Goal: Transaction & Acquisition: Obtain resource

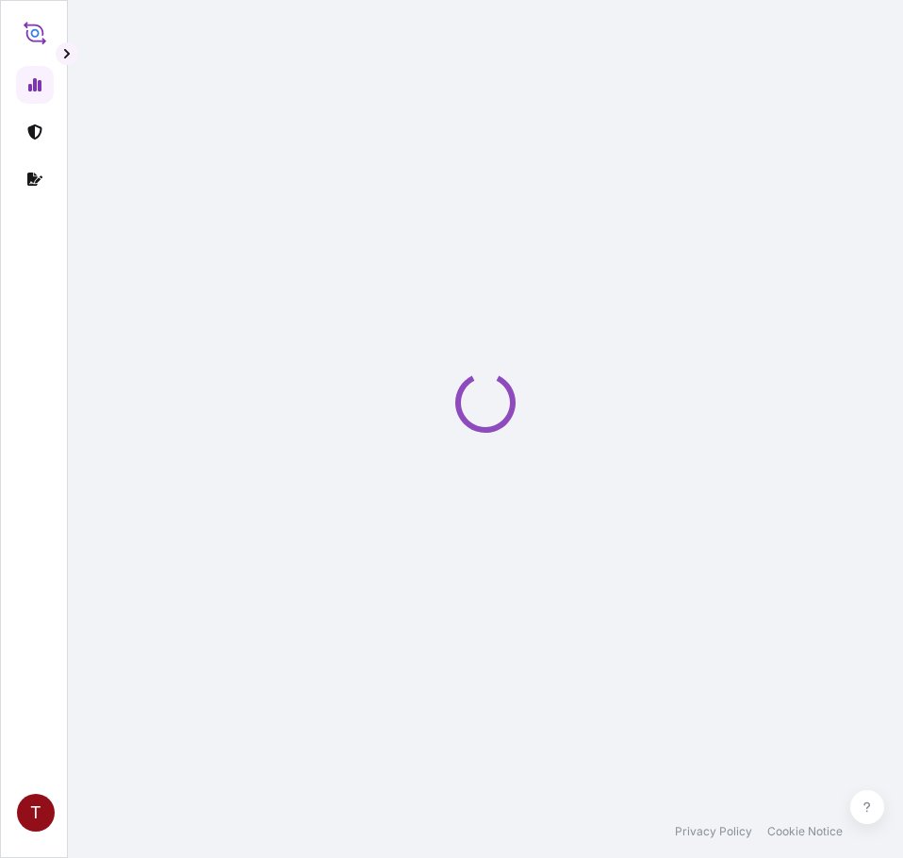
select select "2025"
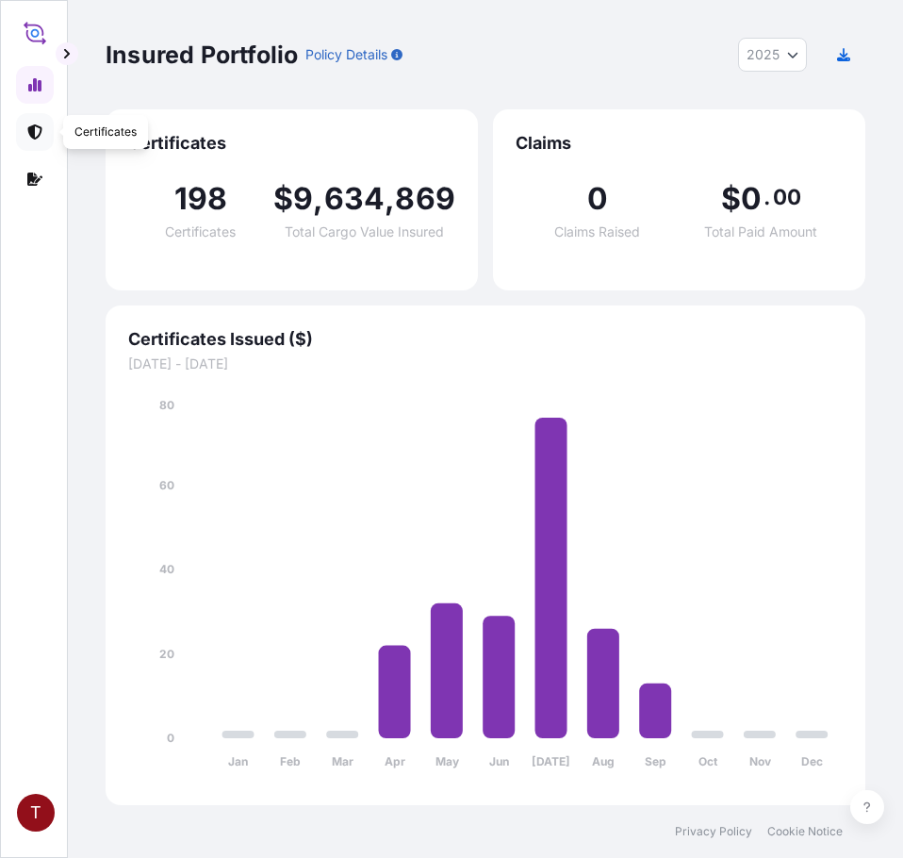
click at [48, 123] on link at bounding box center [35, 132] width 38 height 38
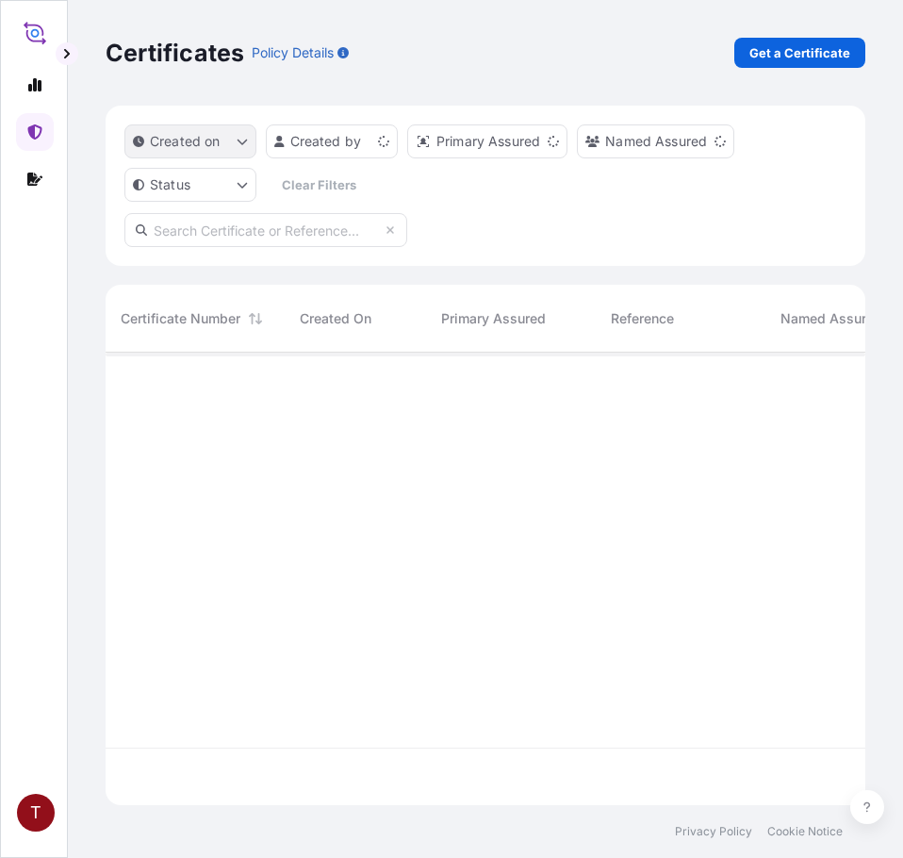
scroll to position [449, 745]
click at [792, 57] on p "Get a Certificate" at bounding box center [799, 52] width 101 height 19
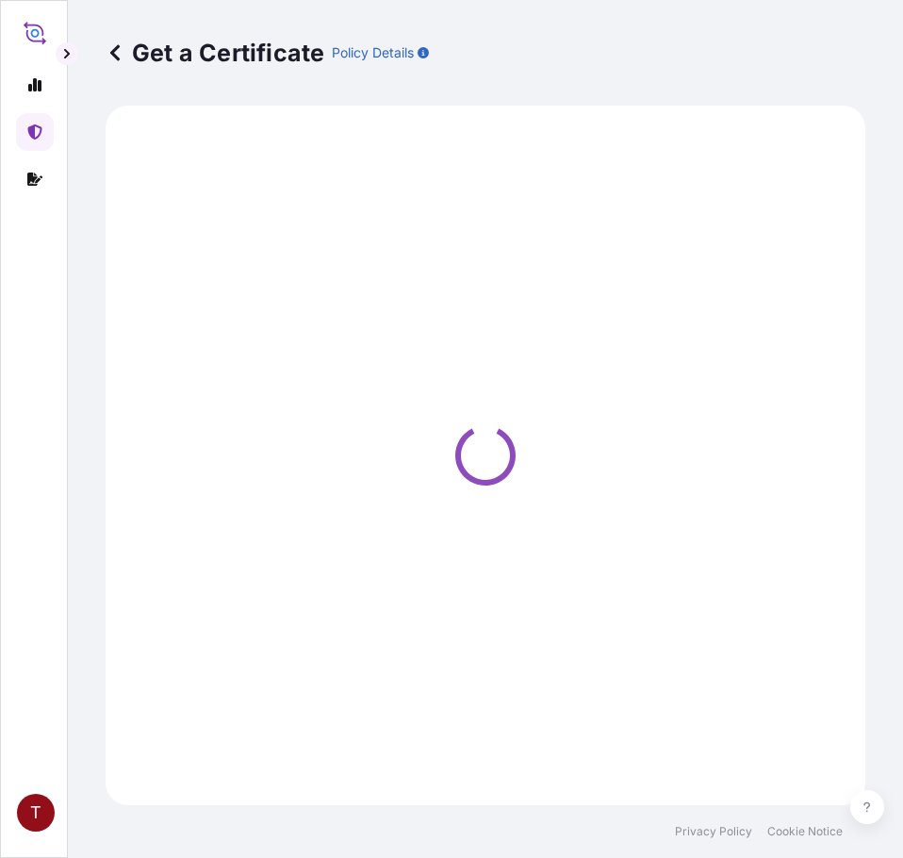
select select "Ocean Vessel"
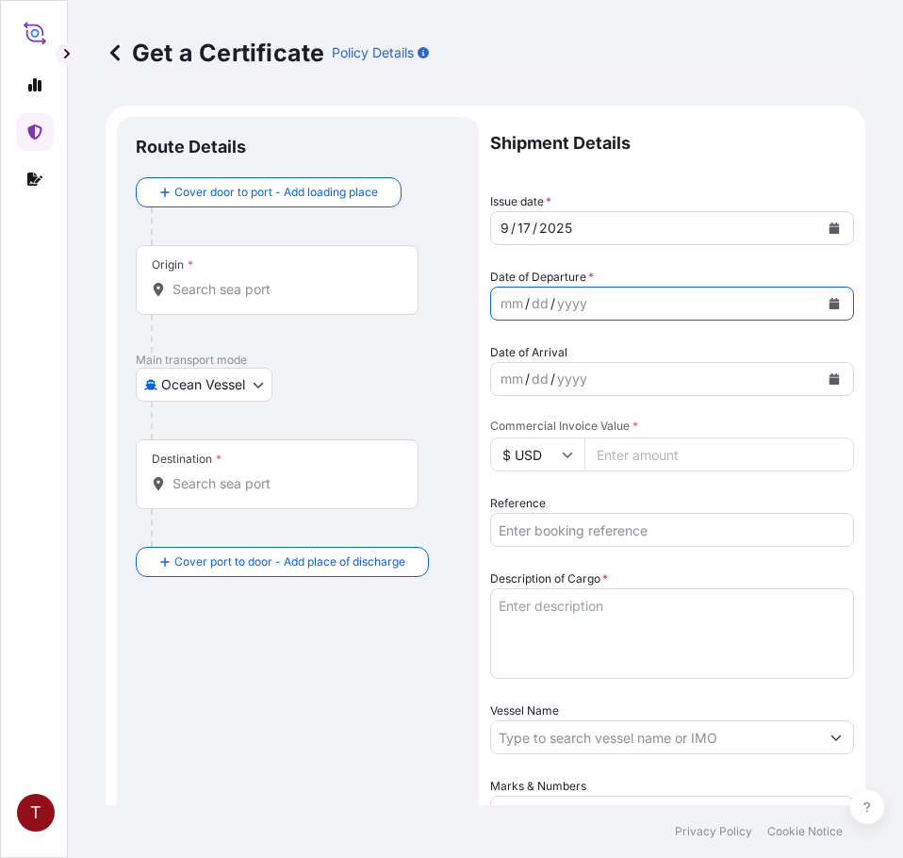
click at [829, 302] on icon "Calendar" at bounding box center [834, 303] width 10 height 11
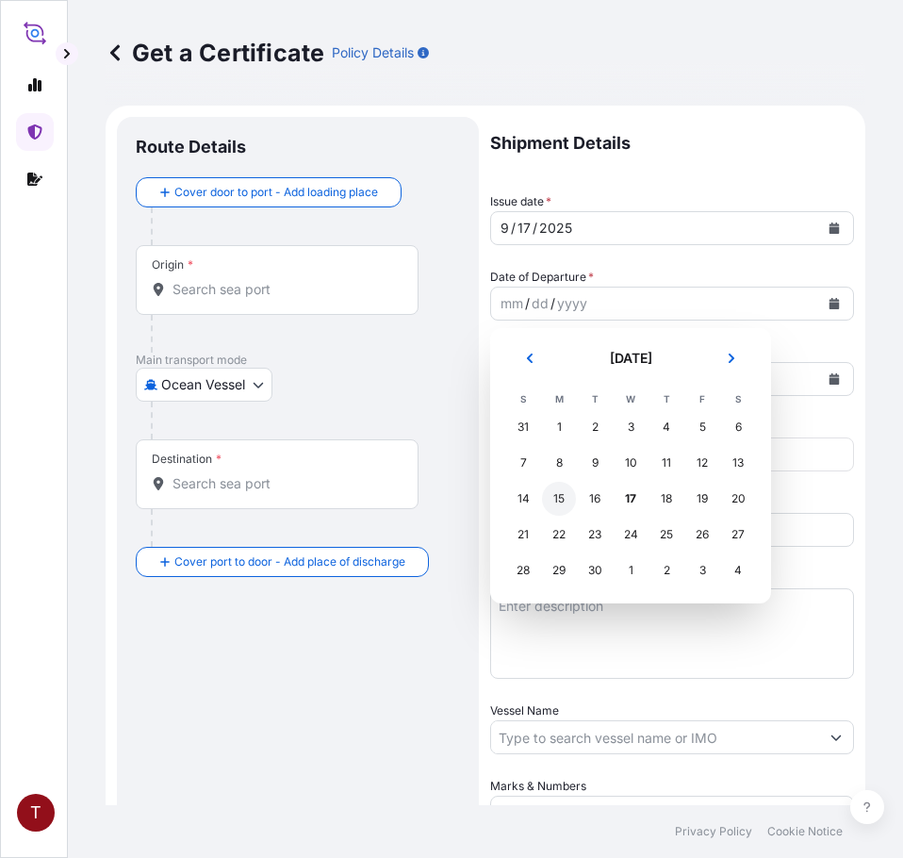
click at [562, 502] on div "15" at bounding box center [559, 499] width 34 height 34
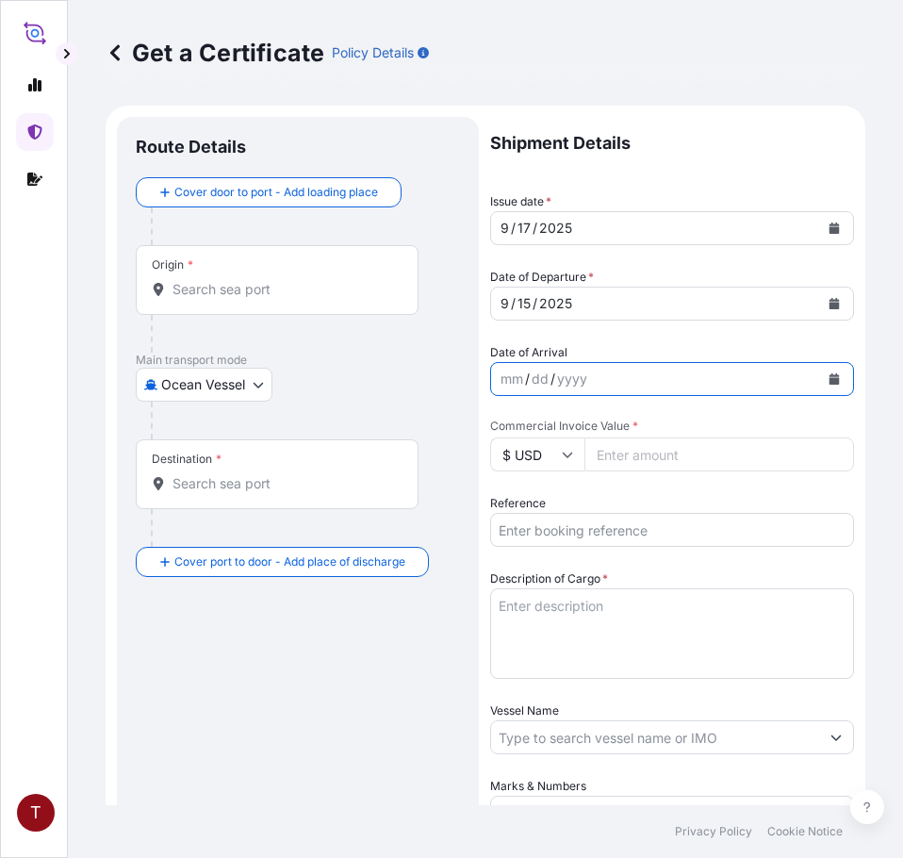
click at [823, 371] on button "Calendar" at bounding box center [834, 379] width 30 height 30
click at [828, 376] on icon "Calendar" at bounding box center [833, 378] width 11 height 11
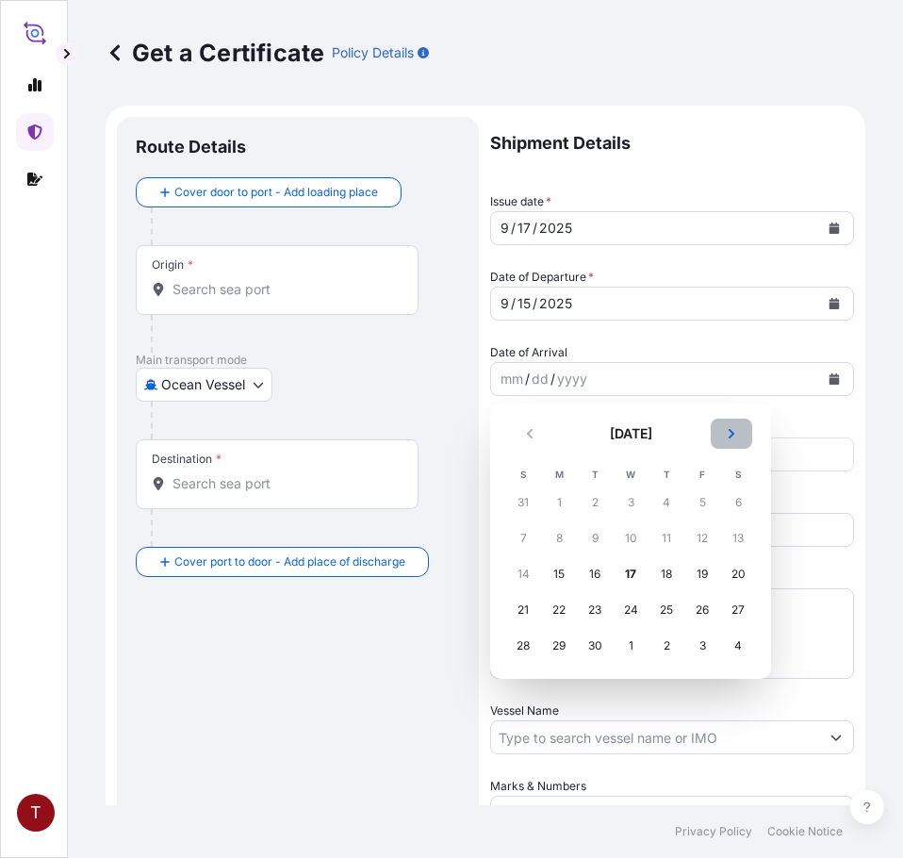
click at [729, 435] on icon "Next" at bounding box center [731, 433] width 11 height 11
click at [522, 539] on div "5" at bounding box center [523, 538] width 34 height 34
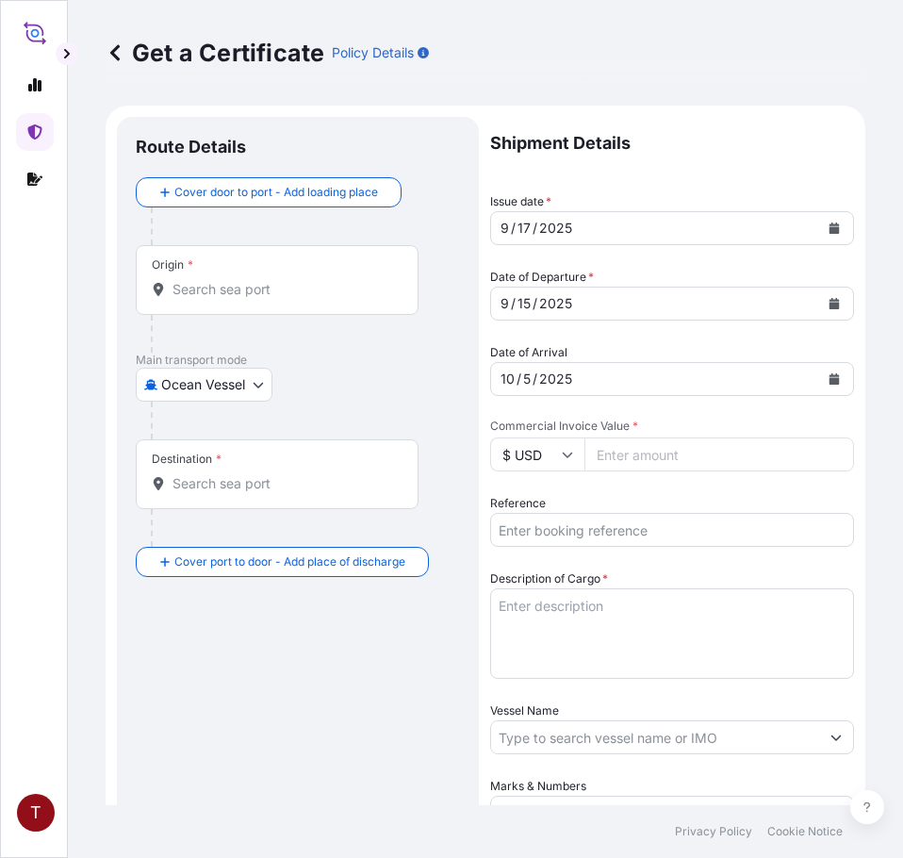
click at [212, 287] on input "Origin *" at bounding box center [283, 289] width 222 height 19
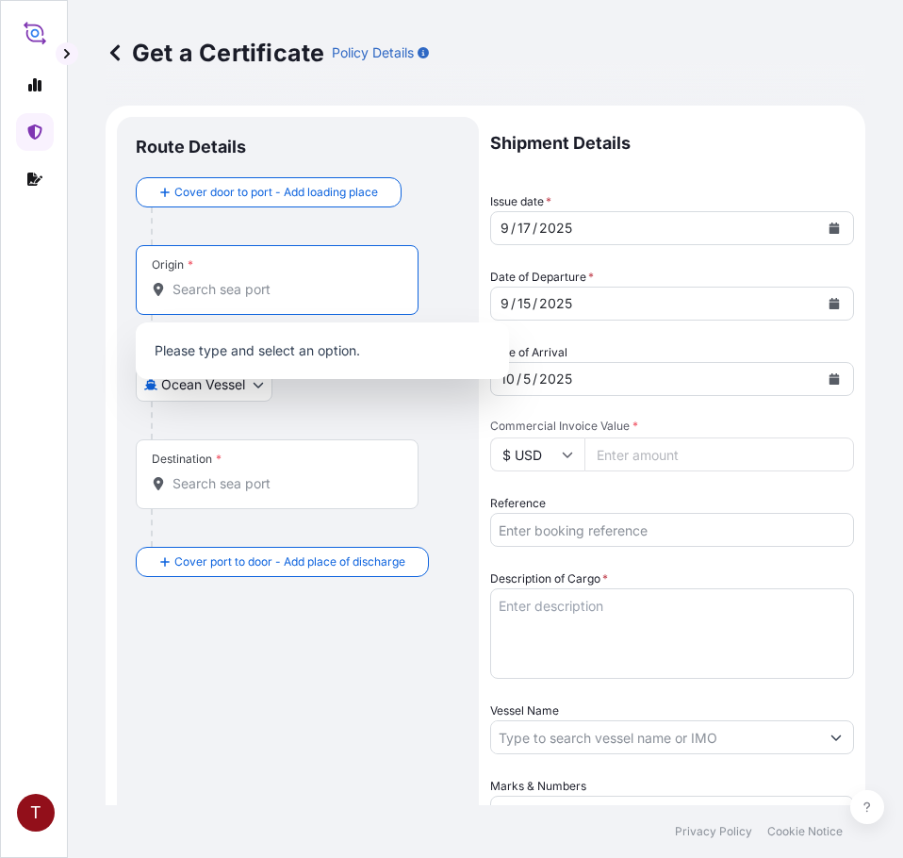
paste input "[GEOGRAPHIC_DATA], [GEOGRAPHIC_DATA]"
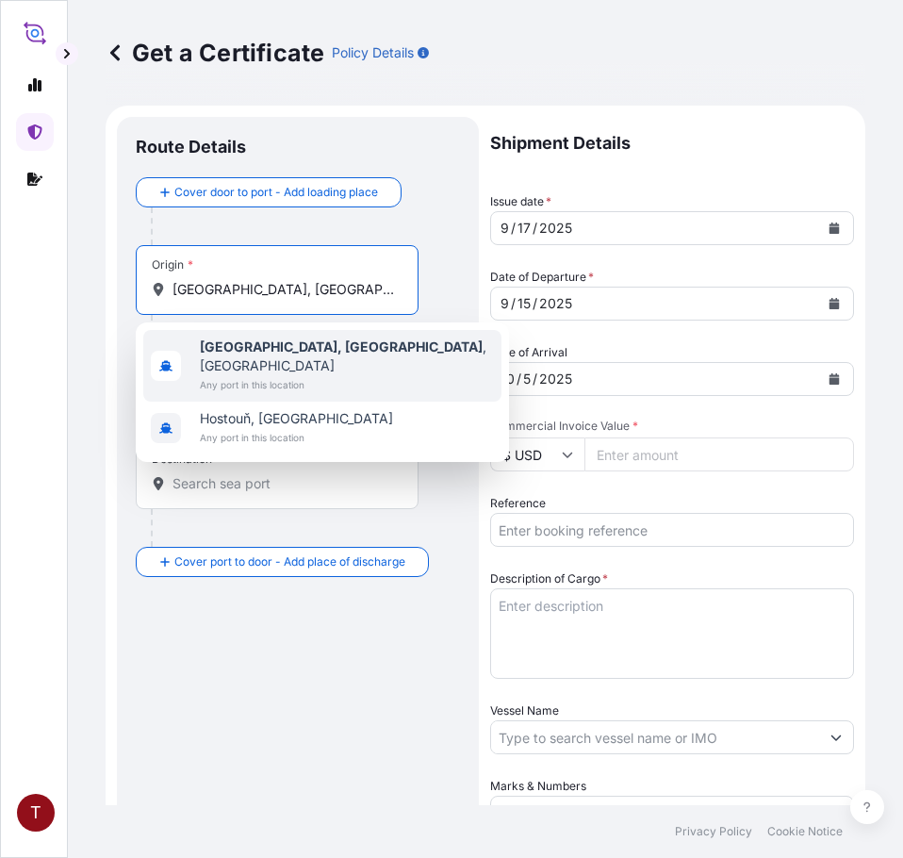
click at [274, 355] on span "[GEOGRAPHIC_DATA], [GEOGRAPHIC_DATA] , [GEOGRAPHIC_DATA]" at bounding box center [347, 356] width 294 height 38
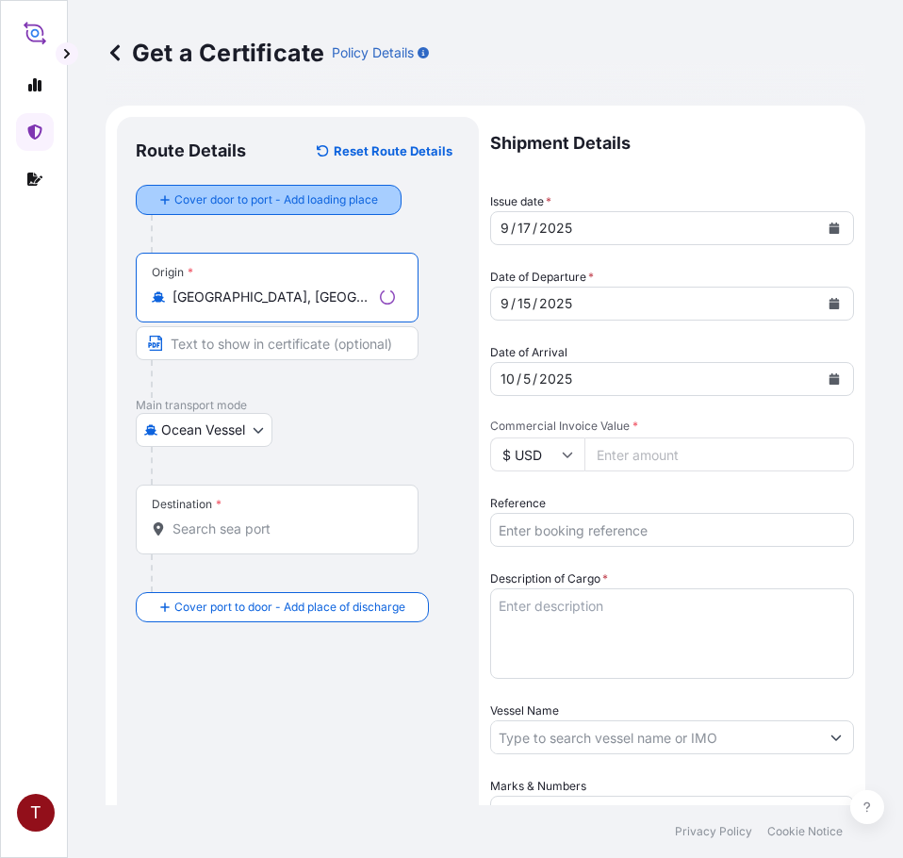
type input "[GEOGRAPHIC_DATA], [GEOGRAPHIC_DATA], [GEOGRAPHIC_DATA]"
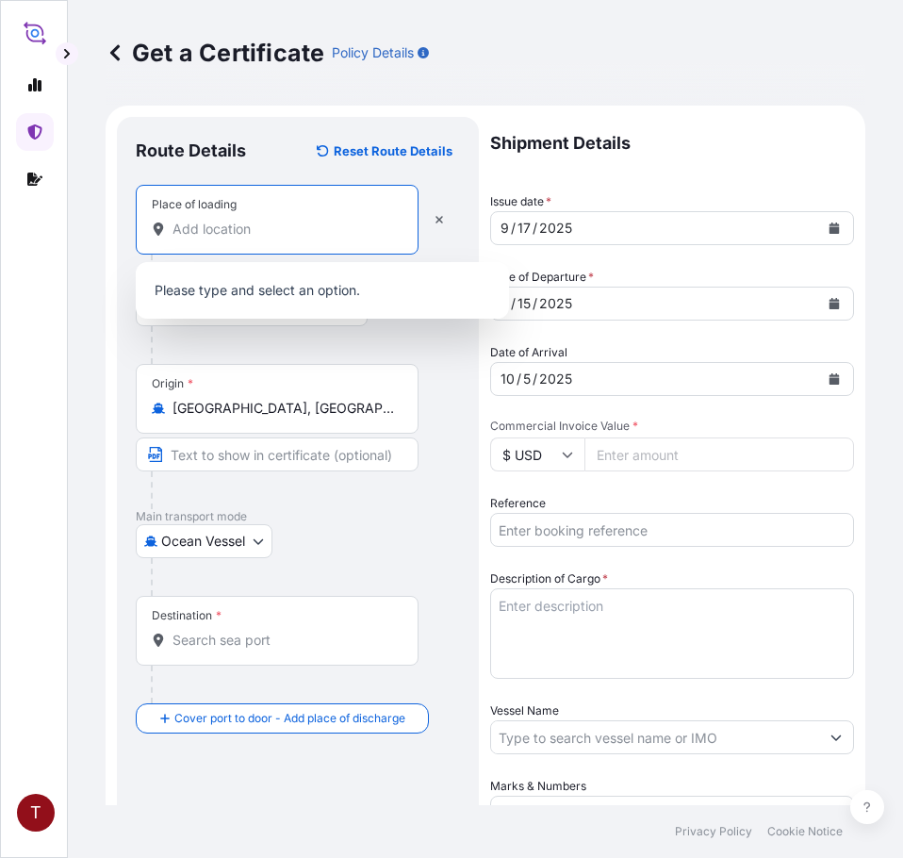
click at [200, 230] on input "Place of loading" at bounding box center [283, 229] width 222 height 19
paste input "[GEOGRAPHIC_DATA], [GEOGRAPHIC_DATA]"
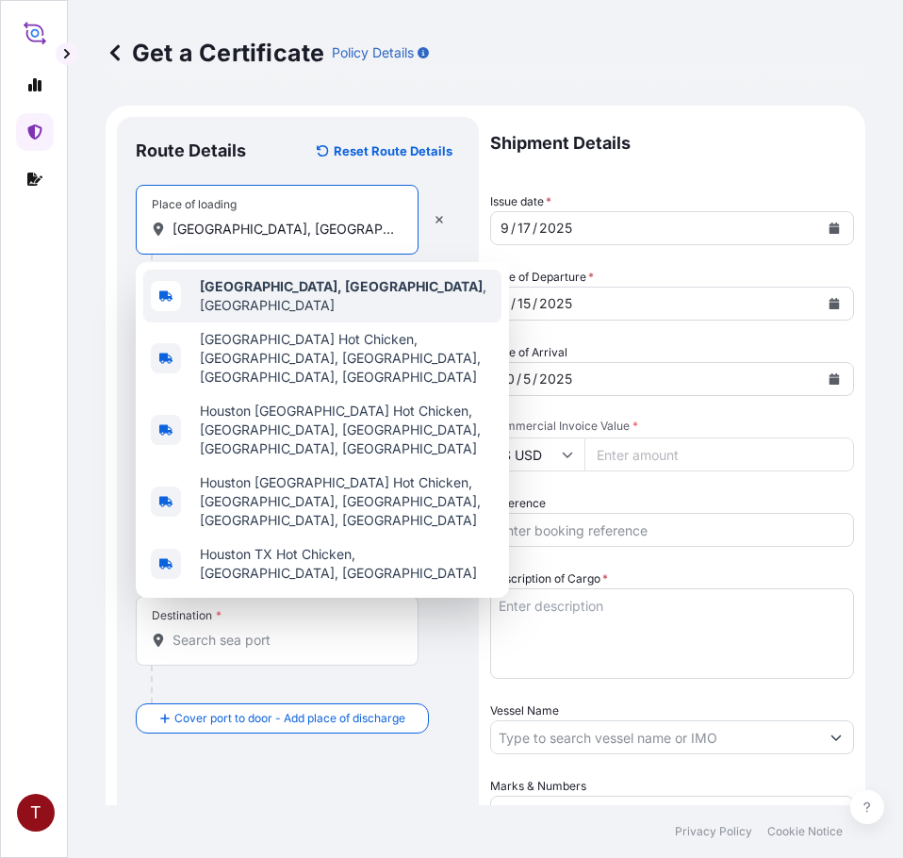
click at [234, 294] on b "[GEOGRAPHIC_DATA], [GEOGRAPHIC_DATA]" at bounding box center [341, 286] width 283 height 16
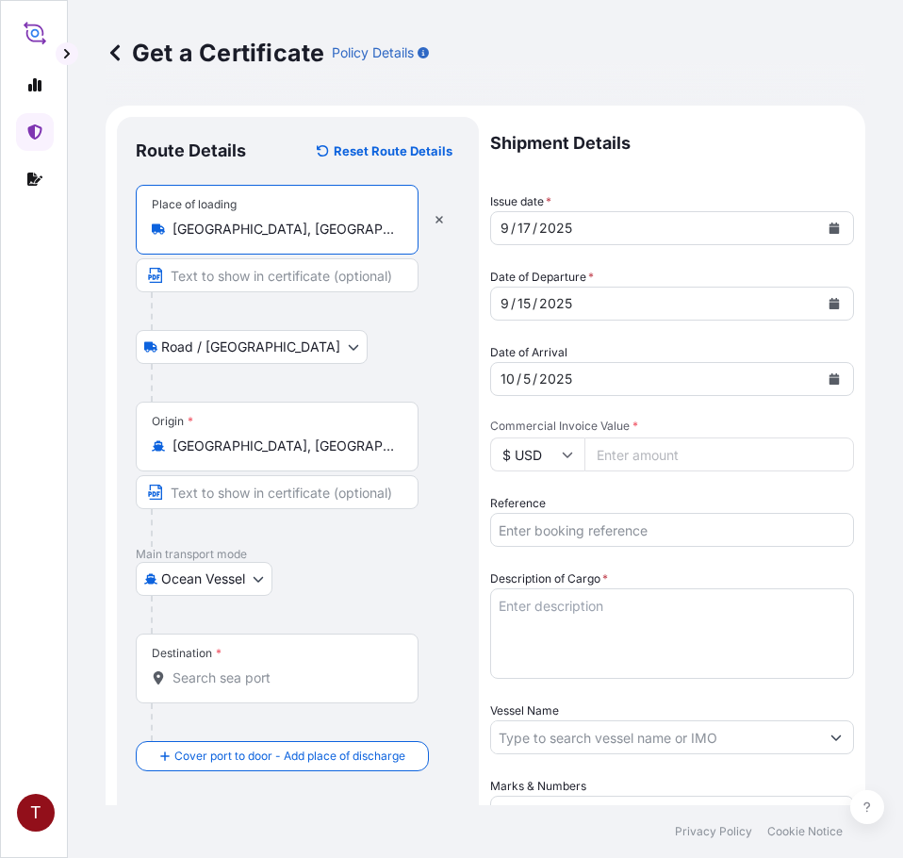
type input "[GEOGRAPHIC_DATA], [GEOGRAPHIC_DATA], [GEOGRAPHIC_DATA]"
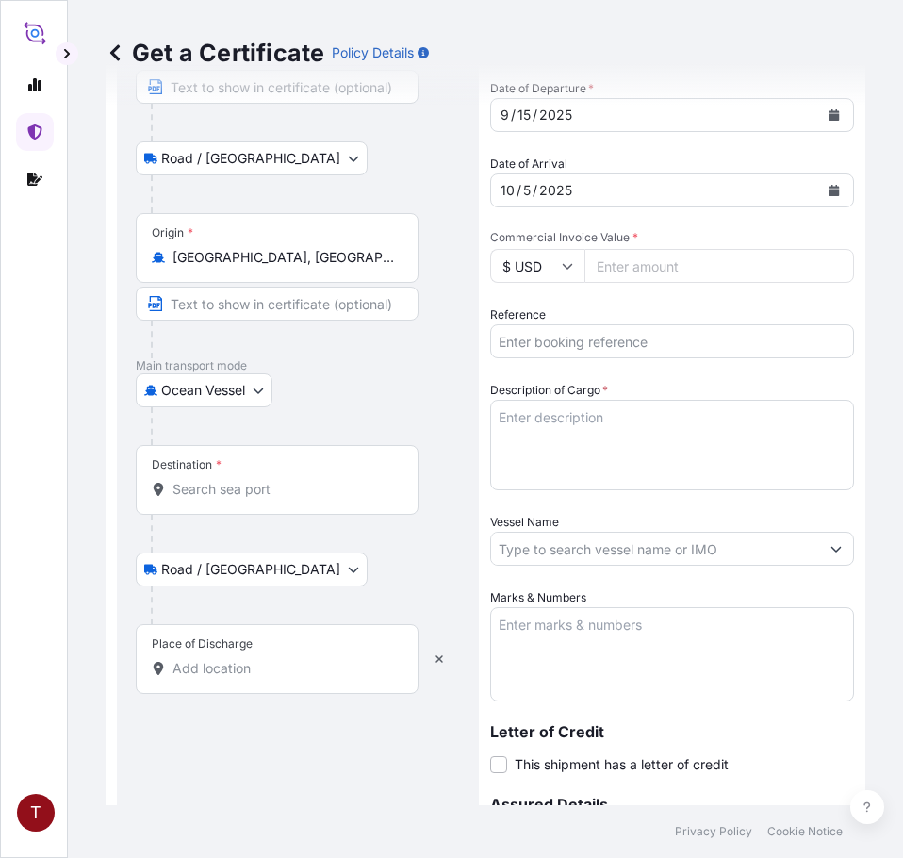
scroll to position [377, 0]
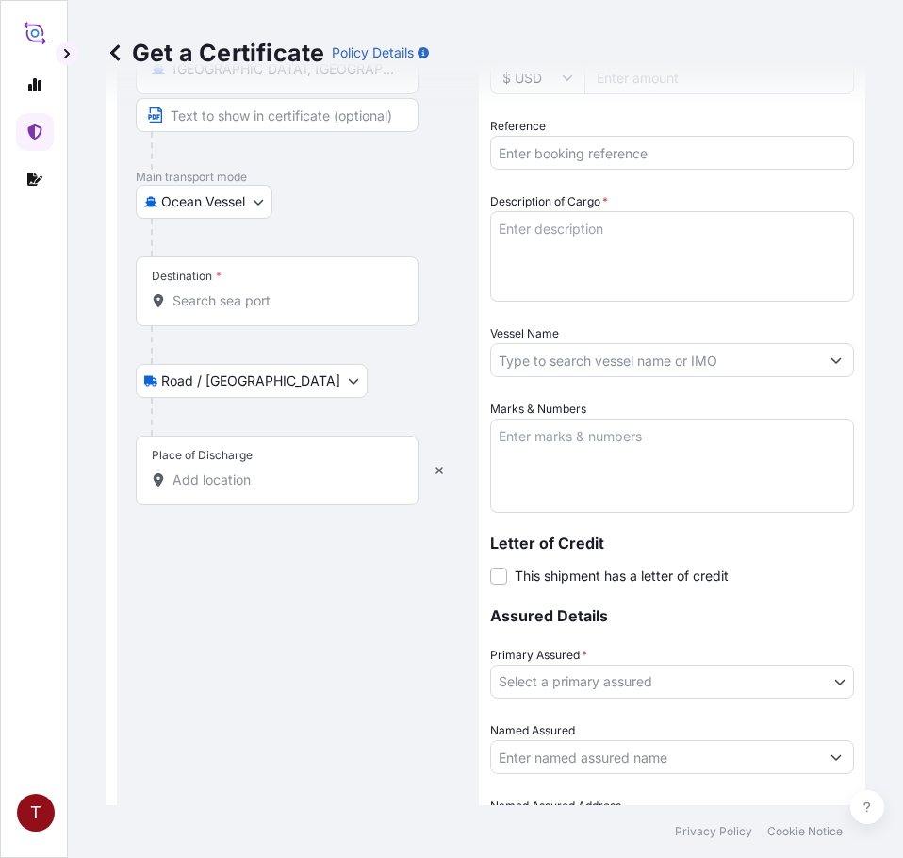
click at [218, 480] on input "Place of Discharge" at bounding box center [283, 479] width 222 height 19
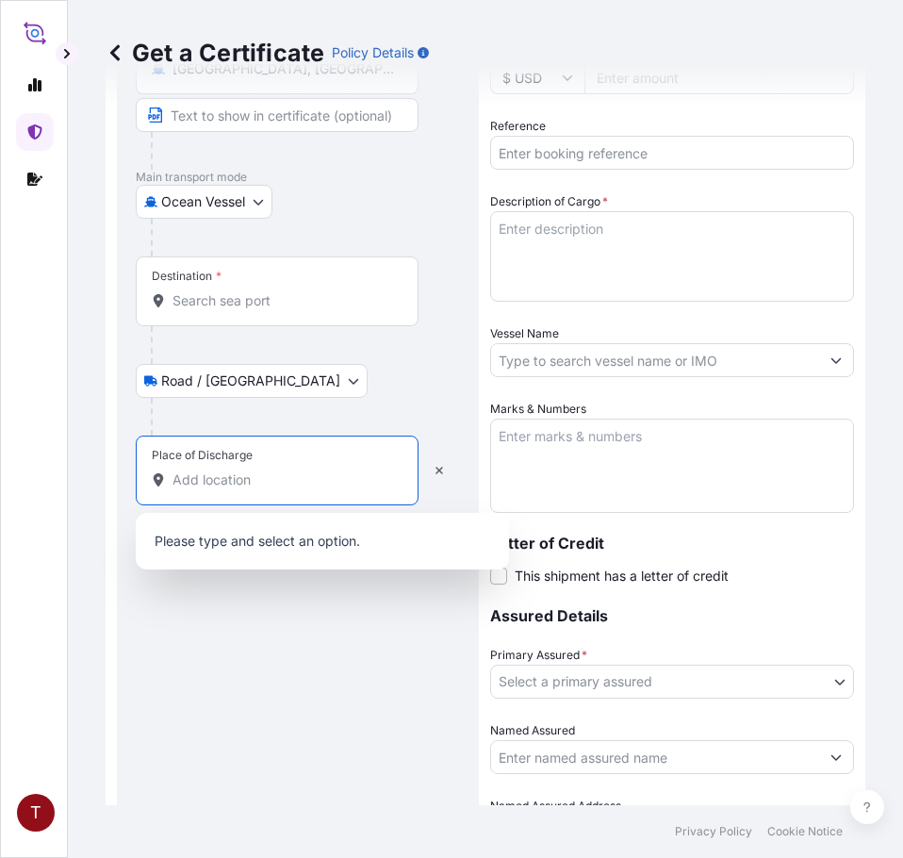
paste input "[GEOGRAPHIC_DATA], [GEOGRAPHIC_DATA]"
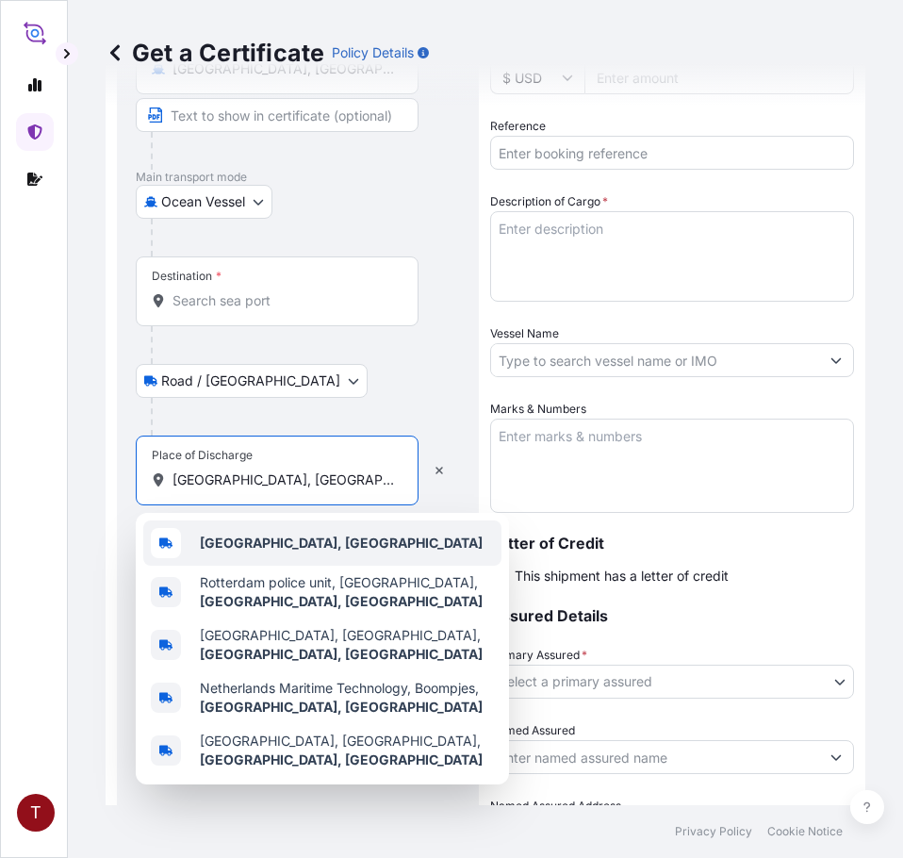
click at [221, 551] on span "[GEOGRAPHIC_DATA], [GEOGRAPHIC_DATA]" at bounding box center [341, 542] width 283 height 19
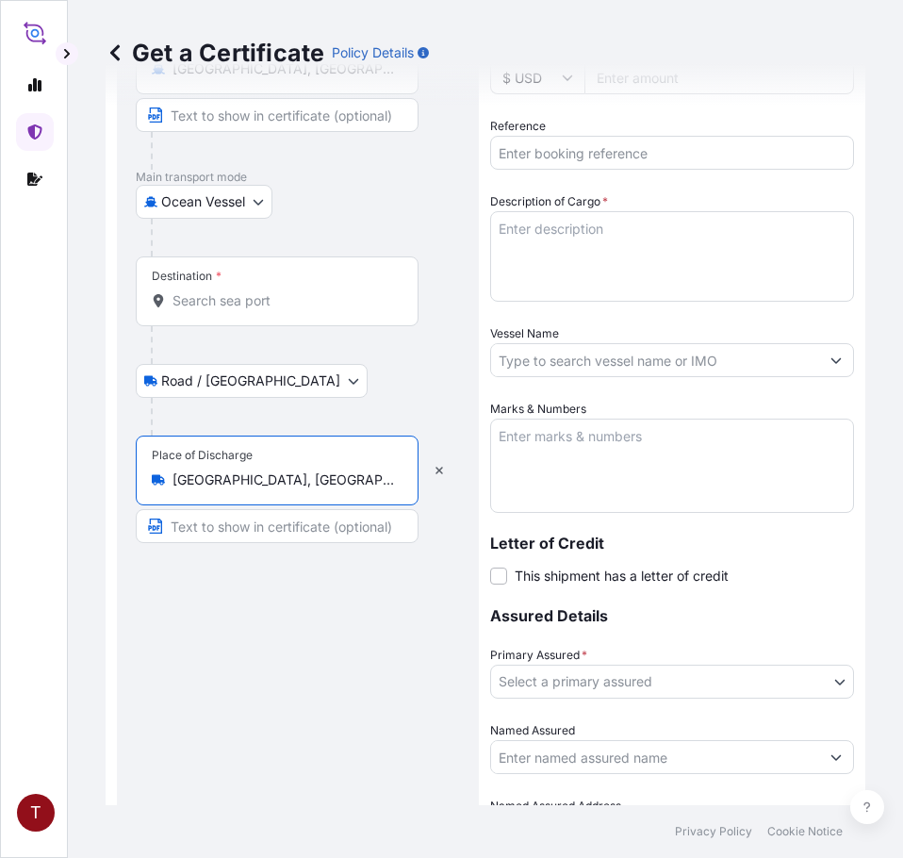
type input "[GEOGRAPHIC_DATA], [GEOGRAPHIC_DATA]"
click at [227, 298] on input "Destination *" at bounding box center [283, 300] width 222 height 19
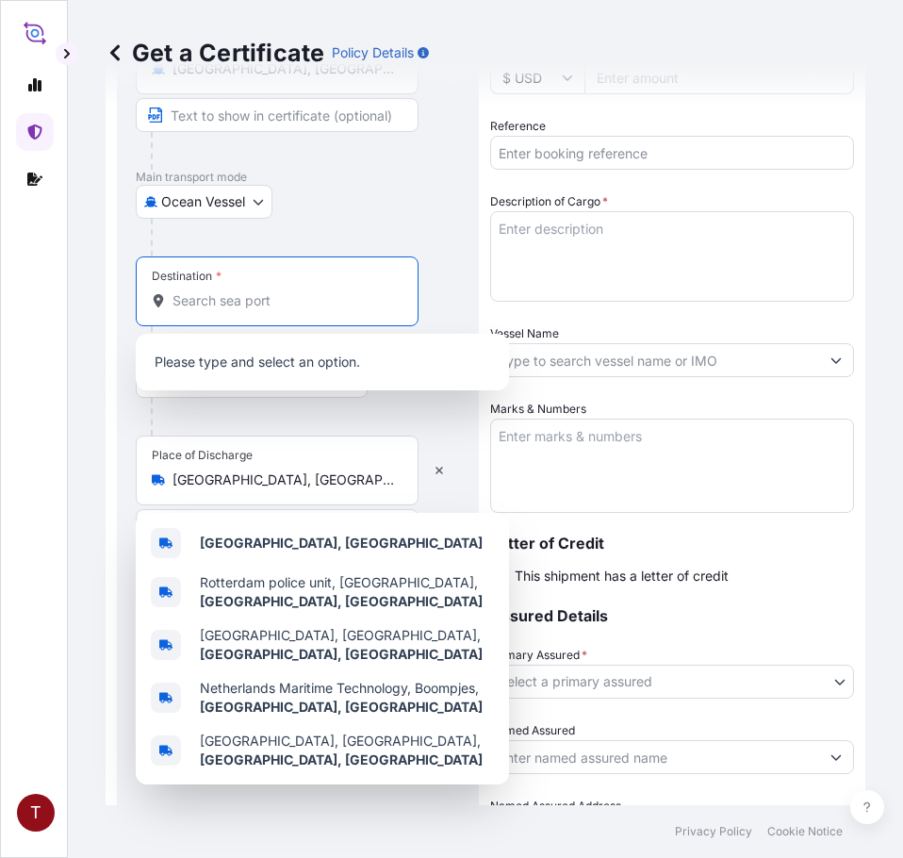
paste input "[GEOGRAPHIC_DATA]"
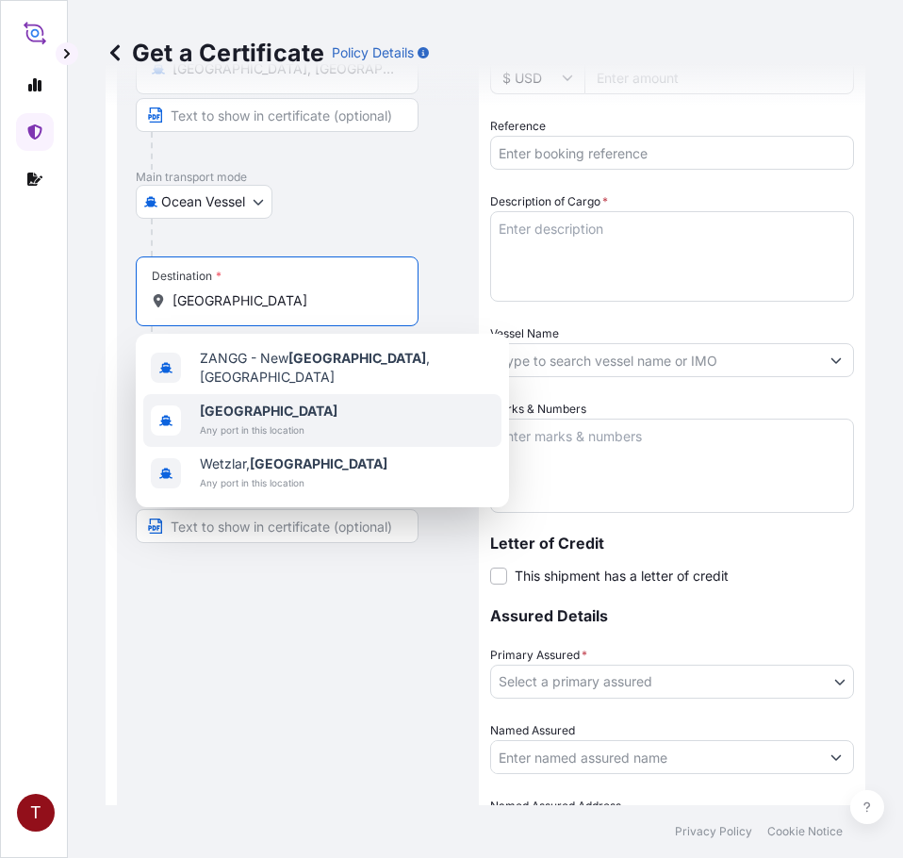
click at [234, 402] on b "[GEOGRAPHIC_DATA]" at bounding box center [269, 410] width 138 height 16
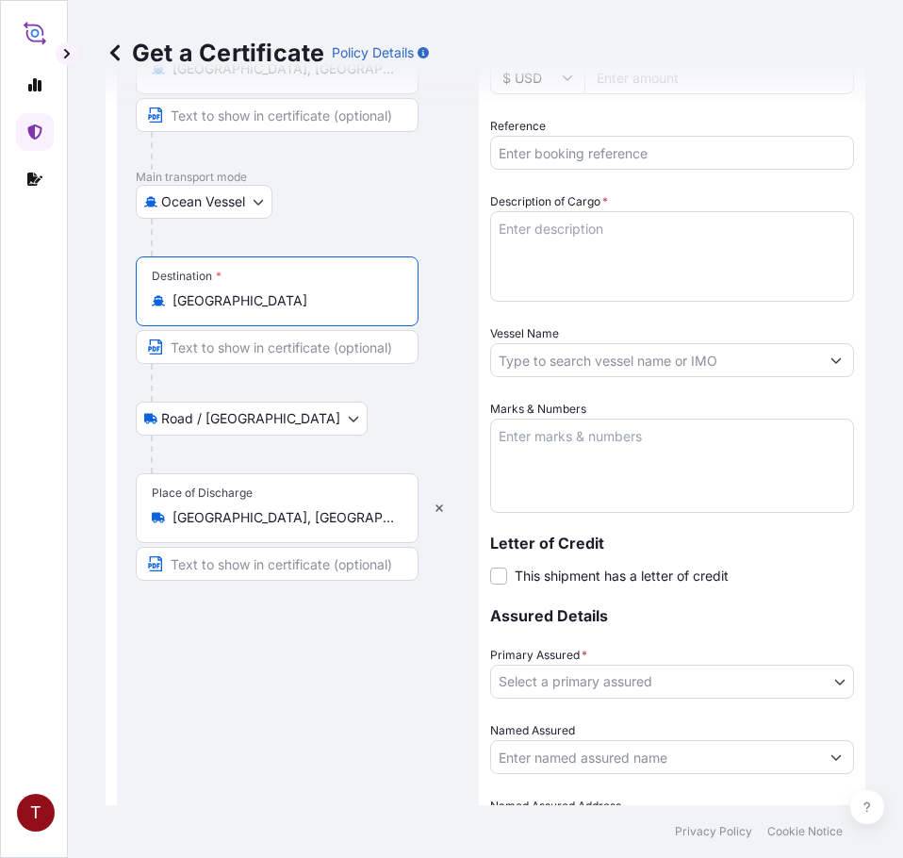
scroll to position [0, 0]
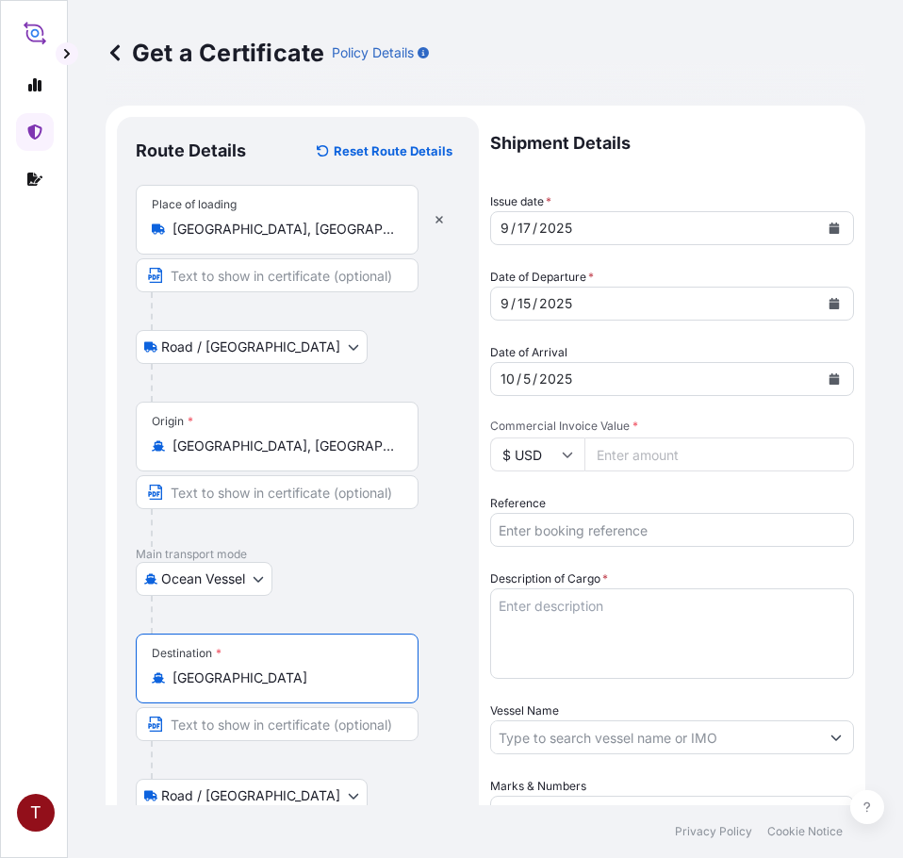
type input "[GEOGRAPHIC_DATA]"
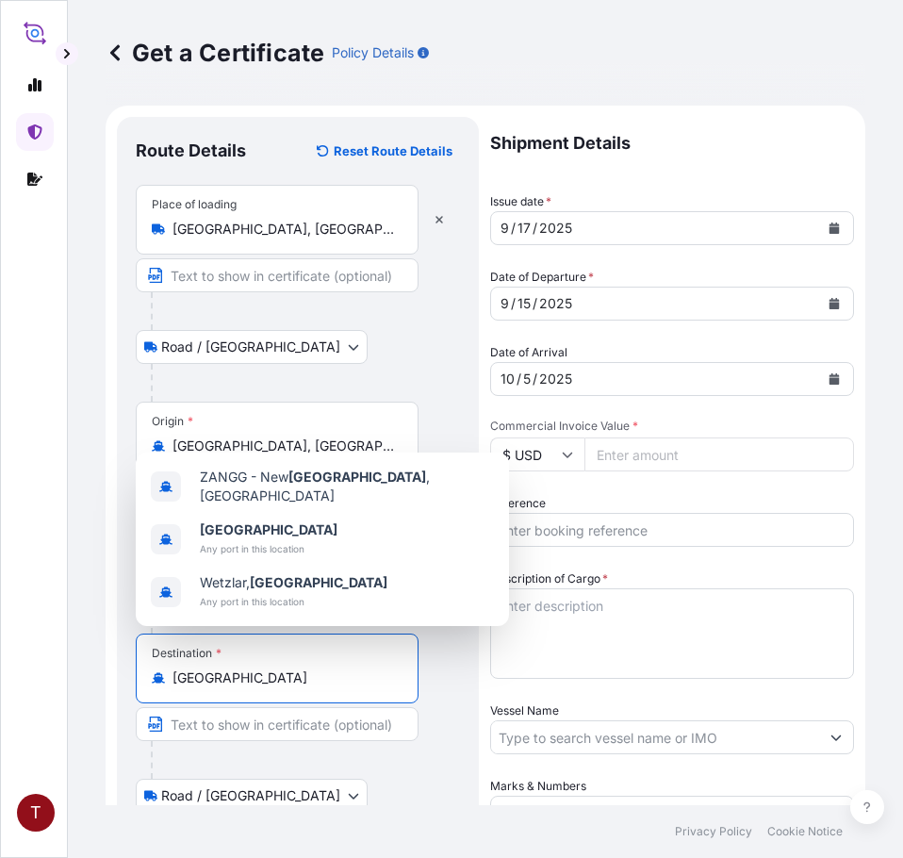
click at [641, 462] on input "Commercial Invoice Value *" at bounding box center [719, 454] width 270 height 34
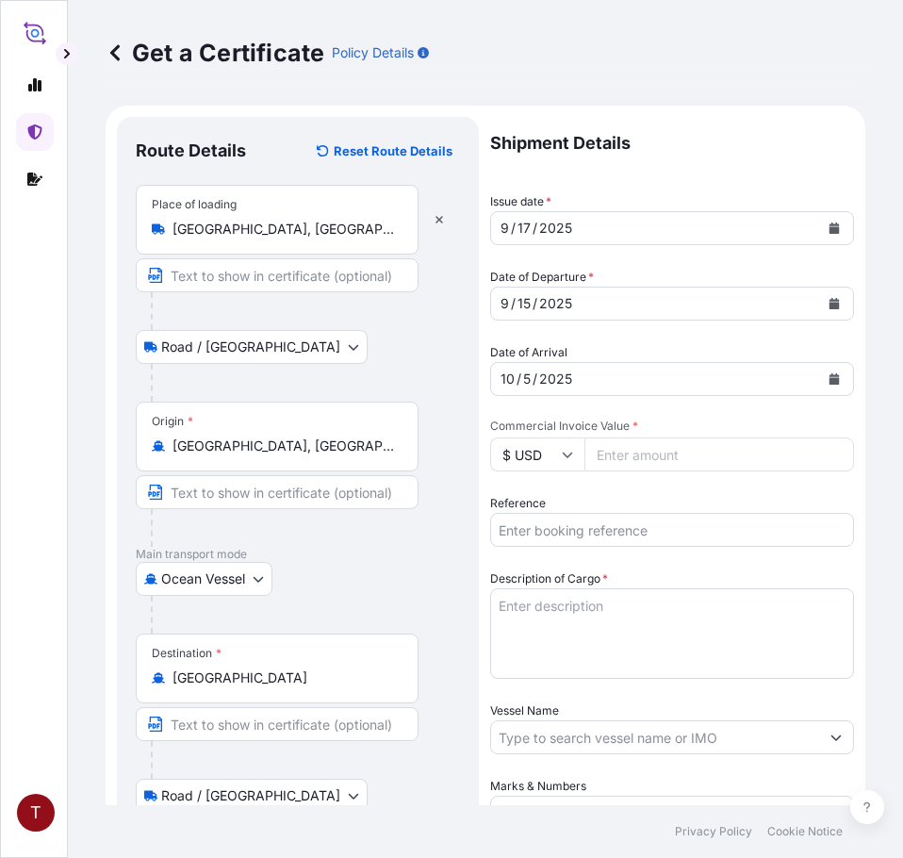
paste input "118410.60"
type input "118410.60"
click at [613, 528] on input "Reference" at bounding box center [672, 530] width 364 height 34
paste input "10420860135"
type input "10420860135"
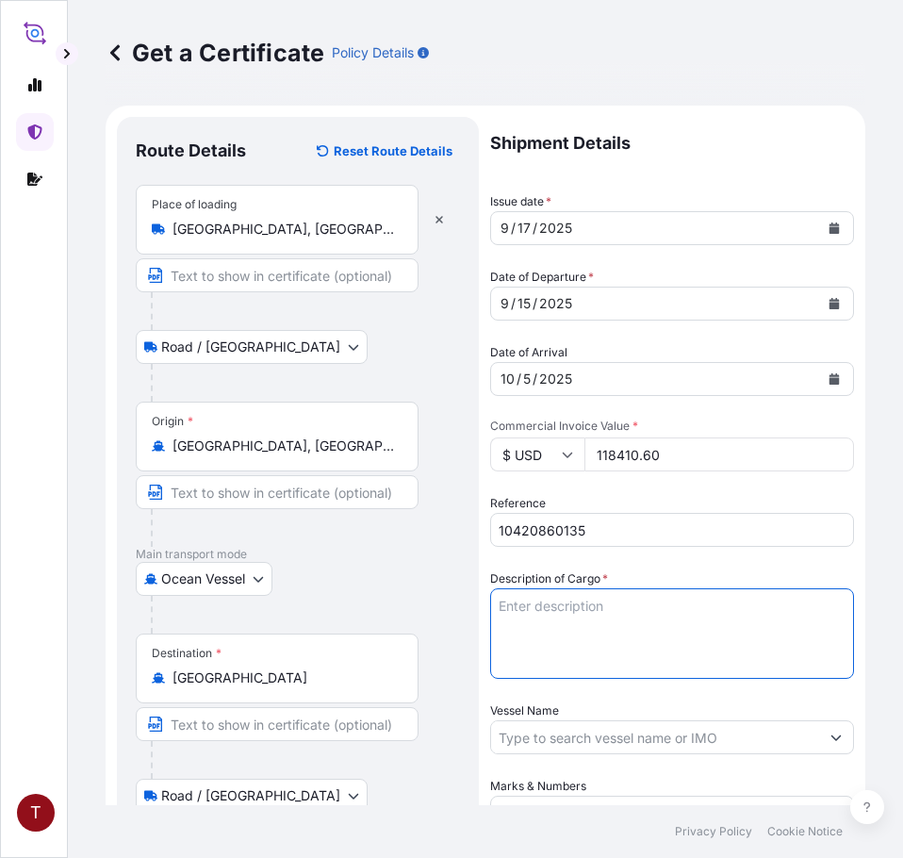
click at [589, 612] on textarea "Description of Cargo *" at bounding box center [672, 633] width 364 height 90
paste textarea "BULK UNPACKED LOADED INTO 1 20FT ISOTANK - NONDANGEROUS LIQUIDS ARISTONATE C-50…"
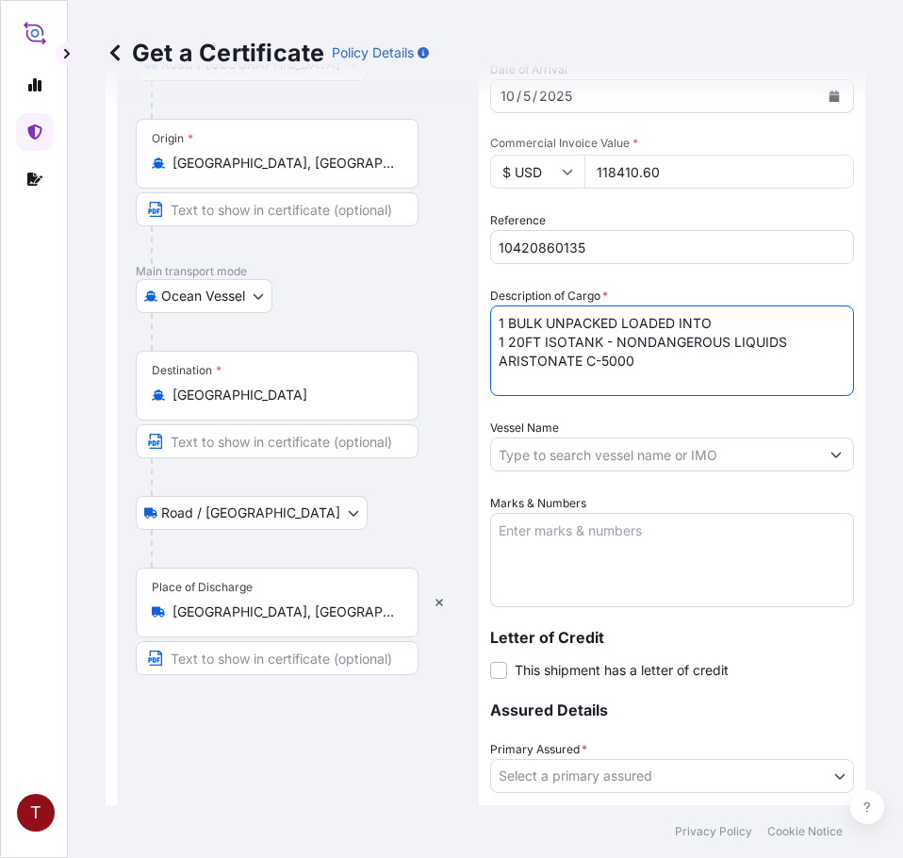
scroll to position [377, 0]
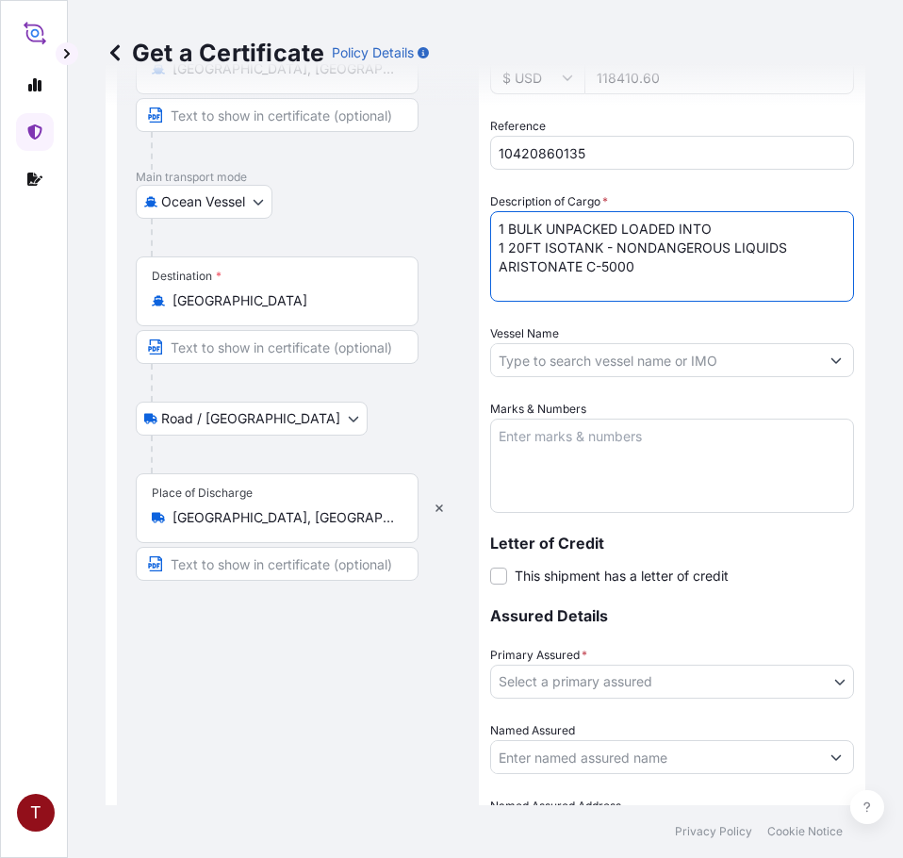
type textarea "1 BULK UNPACKED LOADED INTO 1 20FT ISOTANK - NONDANGEROUS LIQUIDS ARISTONATE C-…"
click at [569, 440] on textarea "Marks & Numbers" at bounding box center [672, 465] width 364 height 94
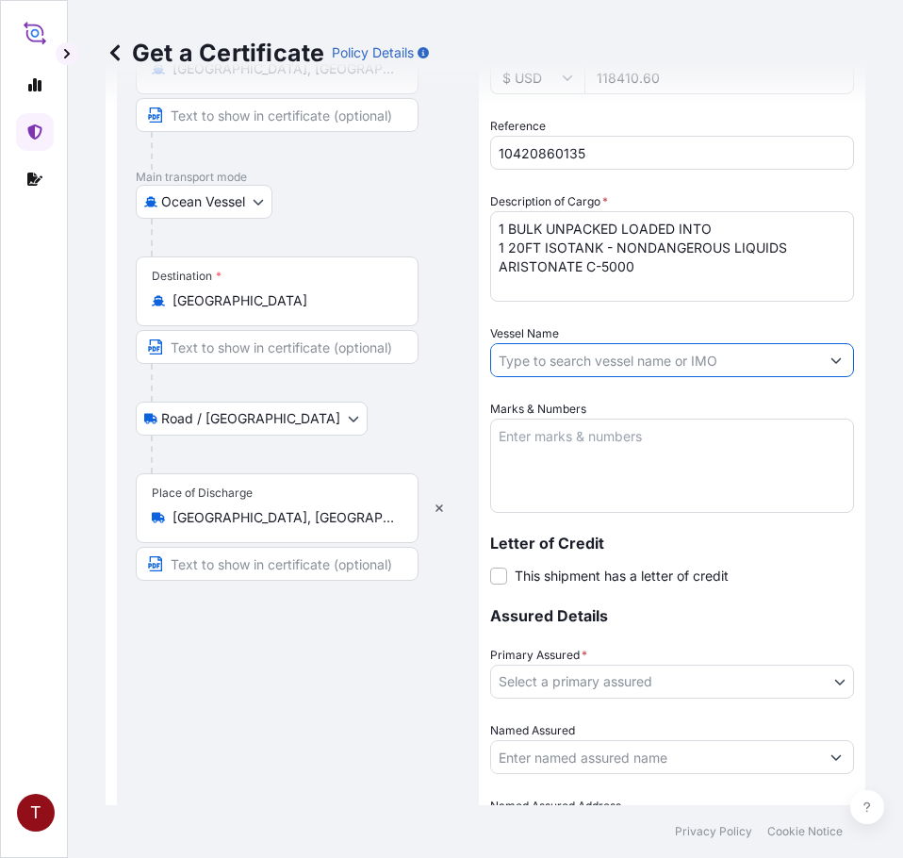
click at [568, 353] on input "Vessel Name" at bounding box center [655, 360] width 328 height 34
paste input "MAERSK [US_STATE] 538E"
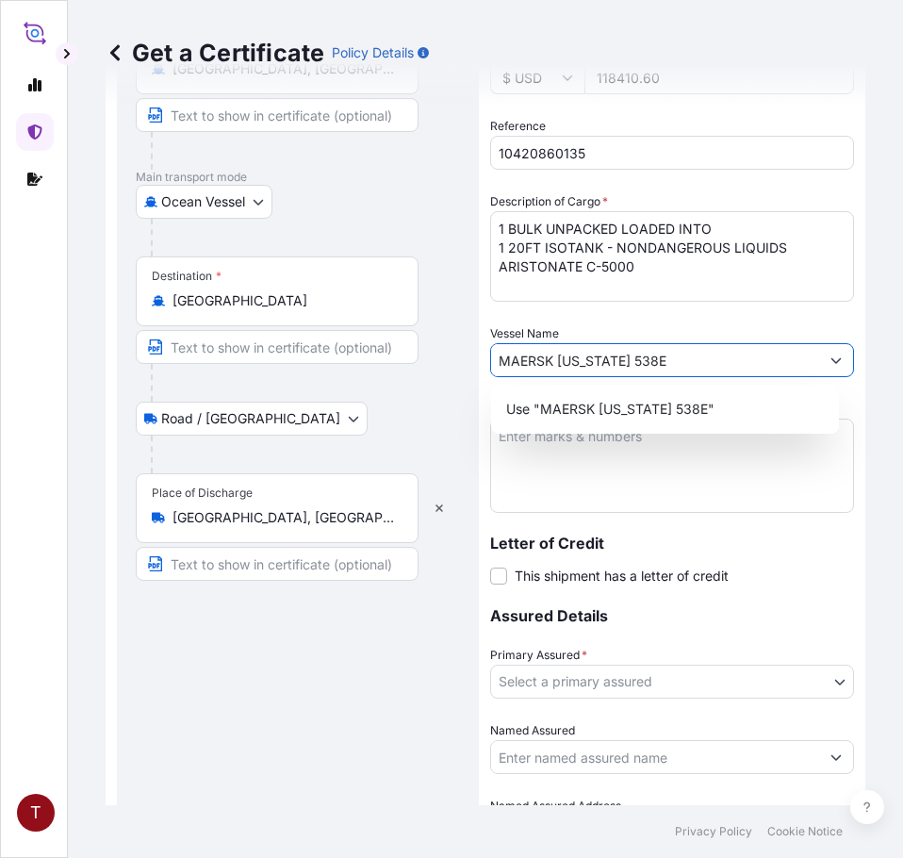
type input "MAERSK [US_STATE] 538E"
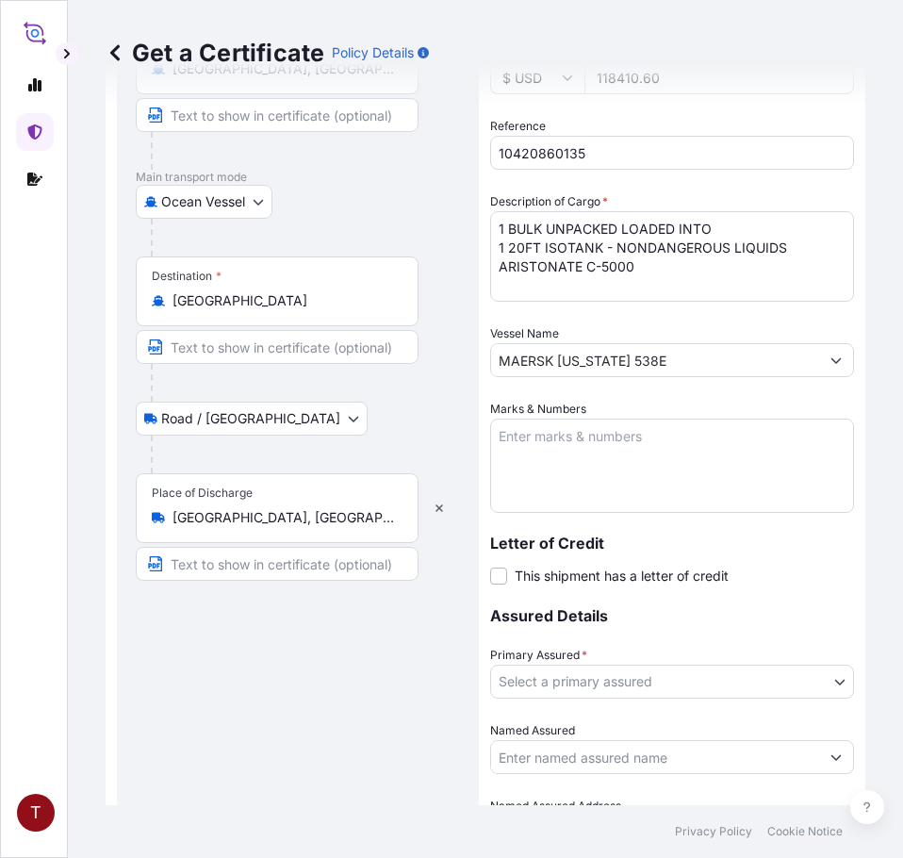
click at [545, 434] on textarea "Marks & Numbers" at bounding box center [672, 465] width 364 height 94
paste textarea "10420860135 107886 236356 5063409"
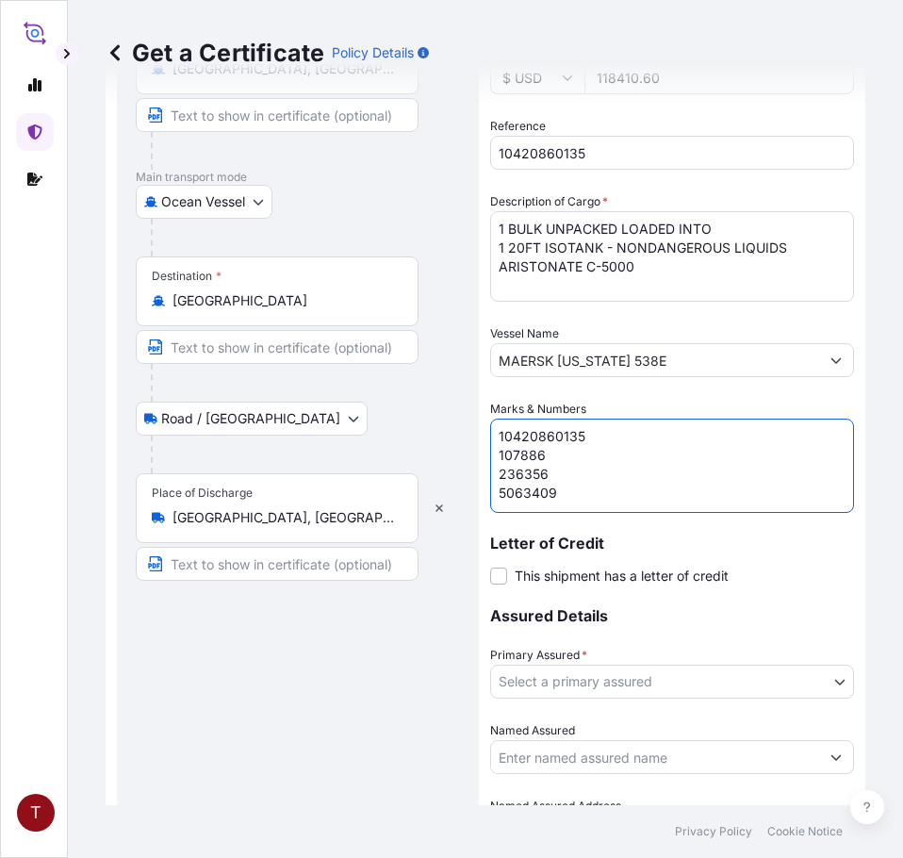
scroll to position [8, 0]
click at [526, 449] on textarea "10420860135 107886 236356 5063409" at bounding box center [672, 465] width 364 height 94
type textarea "10420860135 236356 5063409"
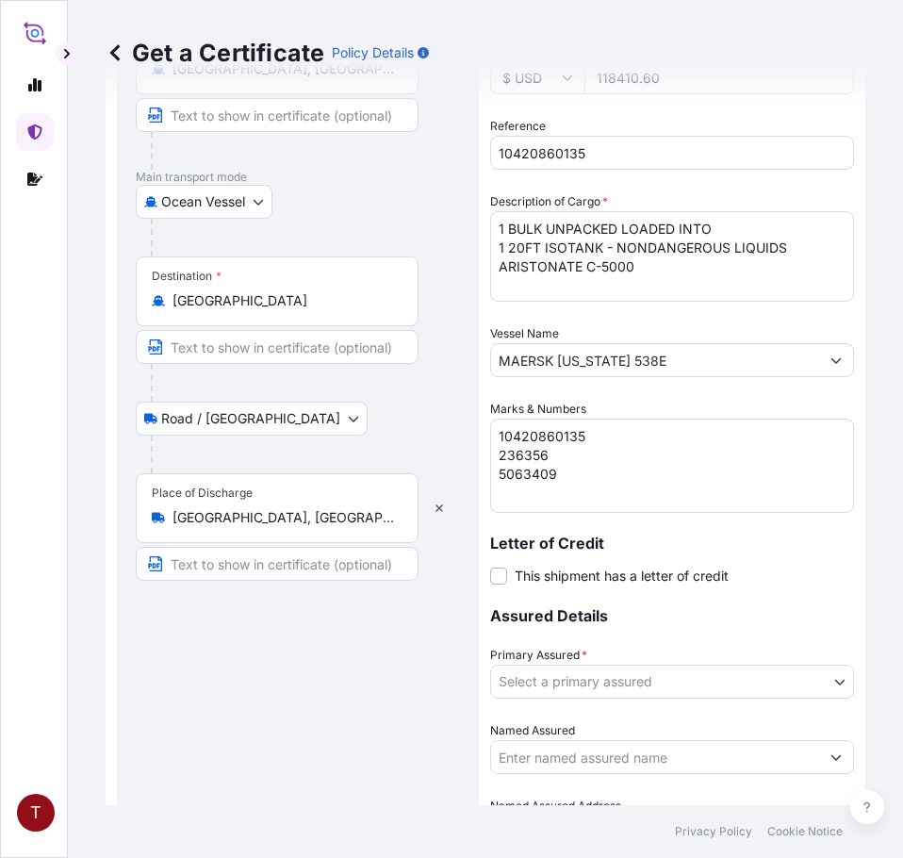
scroll to position [508, 0]
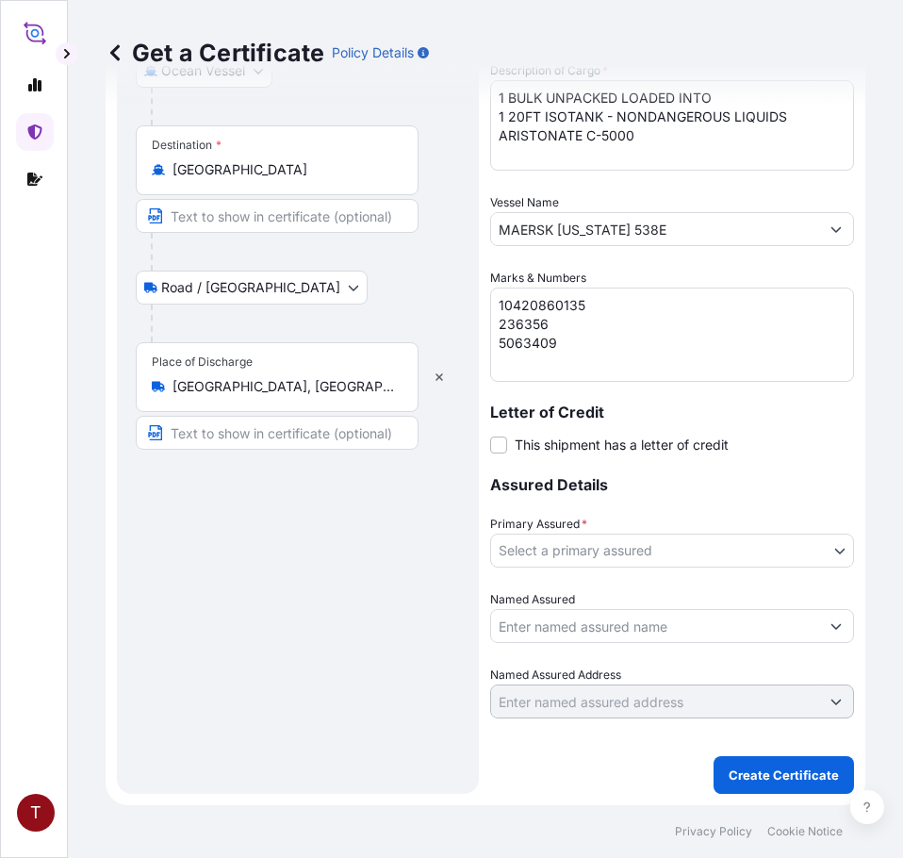
click at [617, 543] on body "T Get a Certificate Policy Details Route Details Reset Route Details Place of l…" at bounding box center [451, 429] width 903 height 858
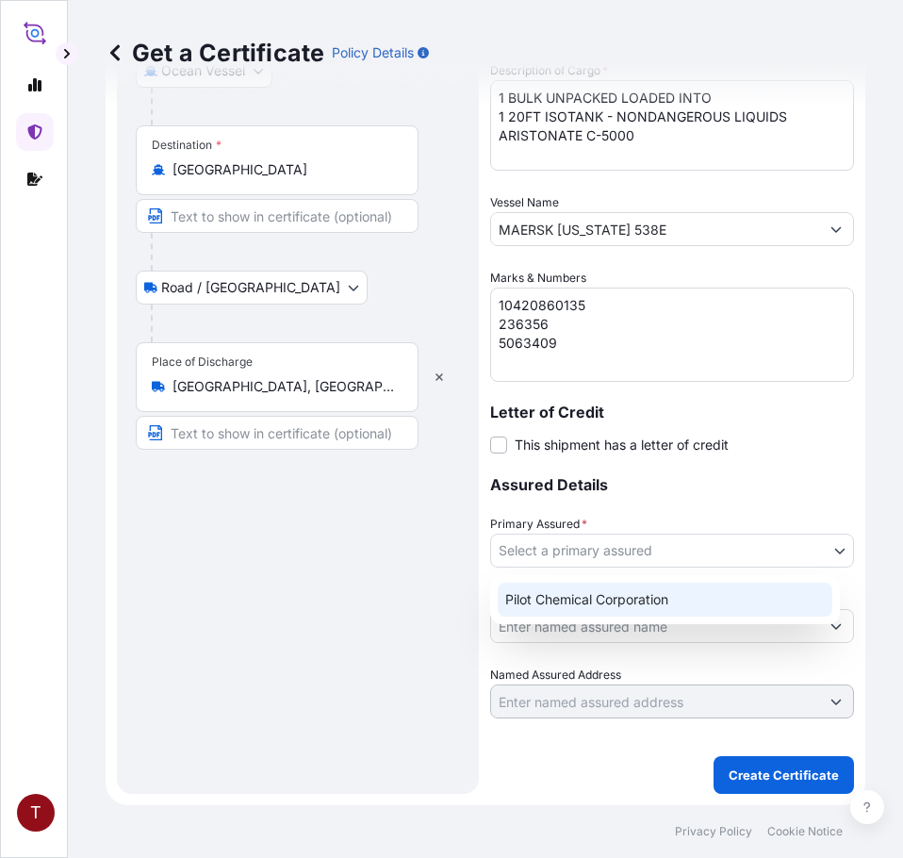
click at [608, 599] on div "Pilot Chemical Corporation" at bounding box center [665, 599] width 335 height 34
select select "31545"
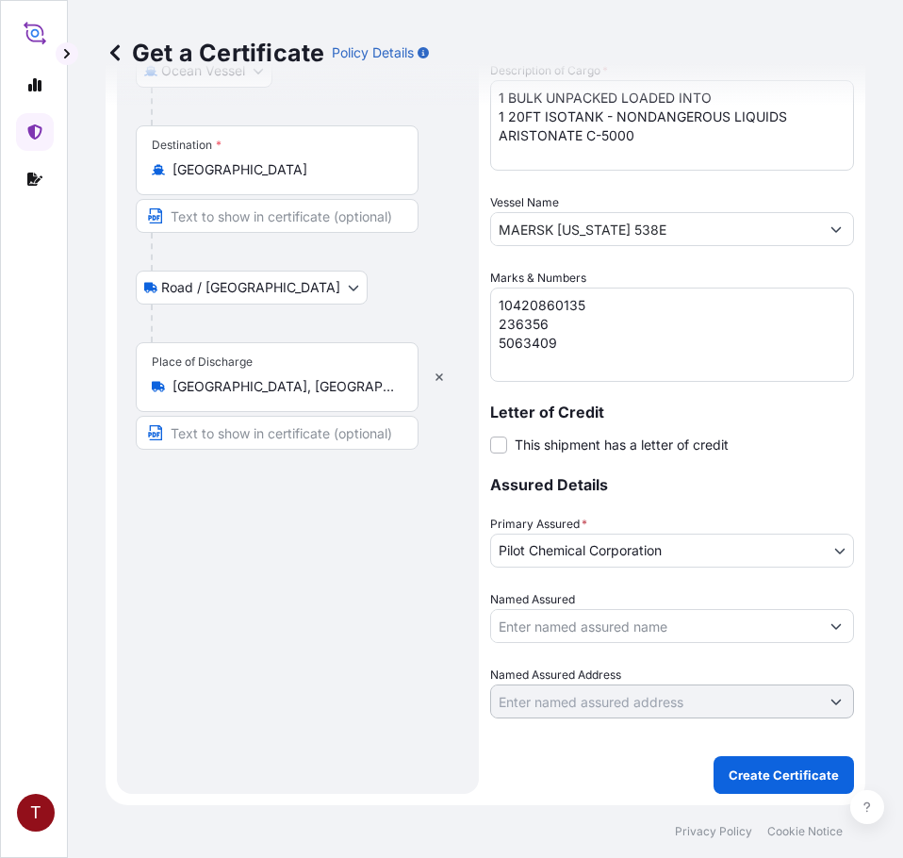
click at [577, 626] on input "Named Assured" at bounding box center [655, 626] width 328 height 34
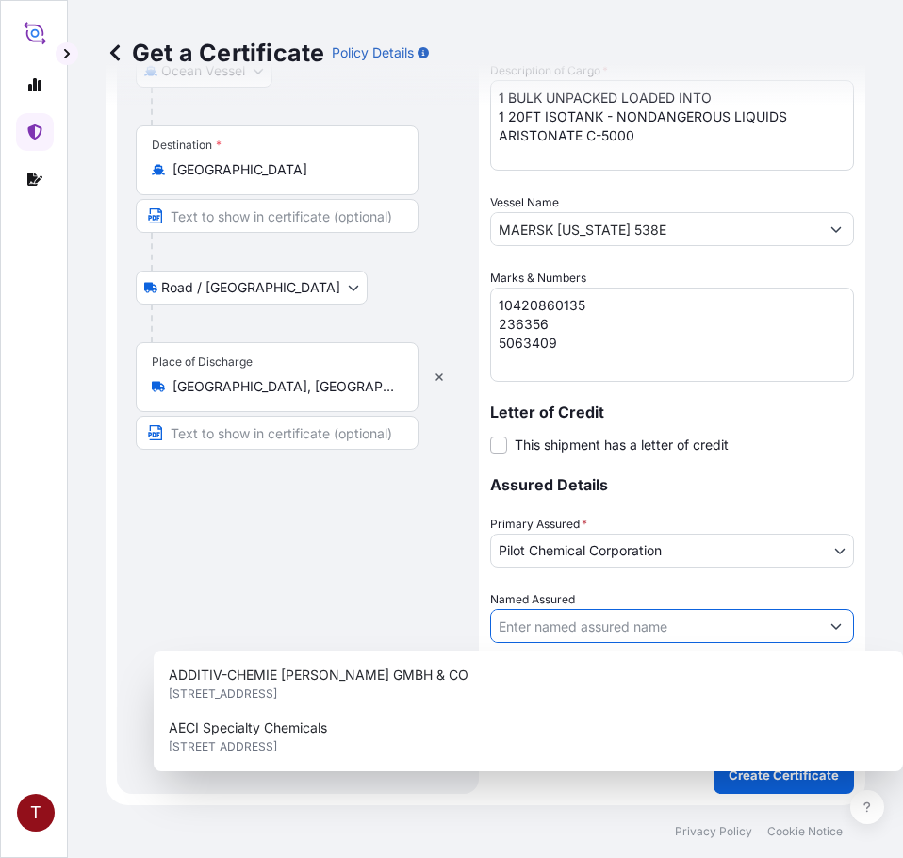
paste input "RHENUS LUB GMBH AND CO KG [GEOGRAPHIC_DATA] 45 [GEOGRAPHIC_DATA] , 41179 GERMAN…"
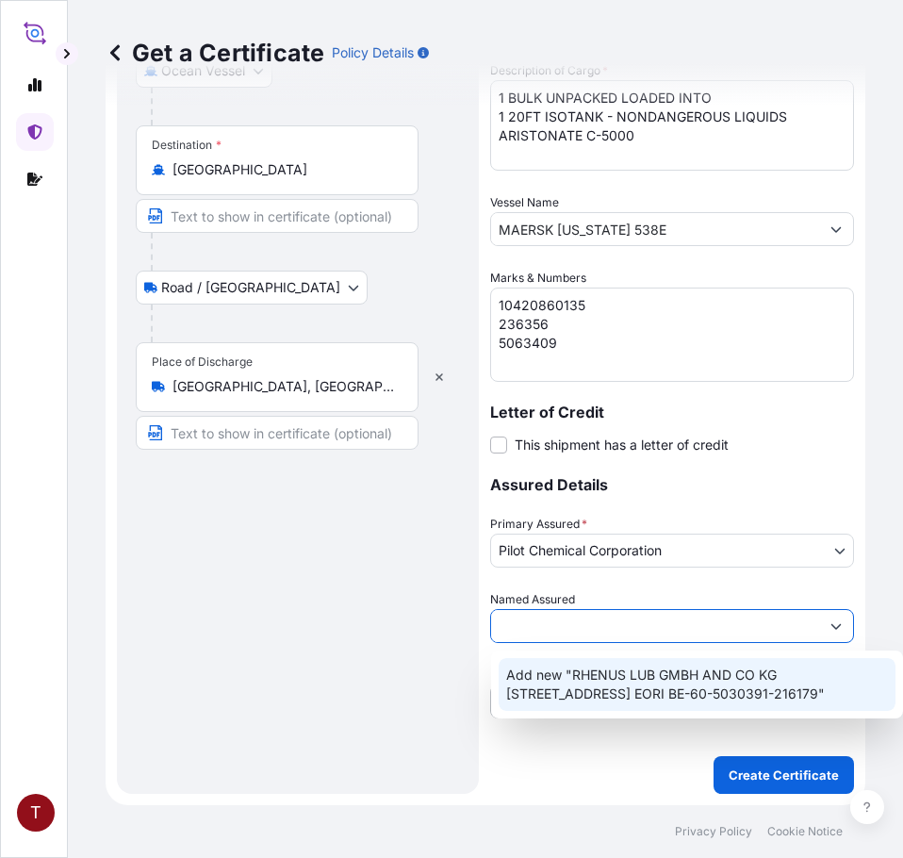
click at [660, 679] on span "Add new "RHENUS LUB GMBH AND CO KG [STREET_ADDRESS] EORI BE-60-5030391-216179"" at bounding box center [697, 684] width 382 height 38
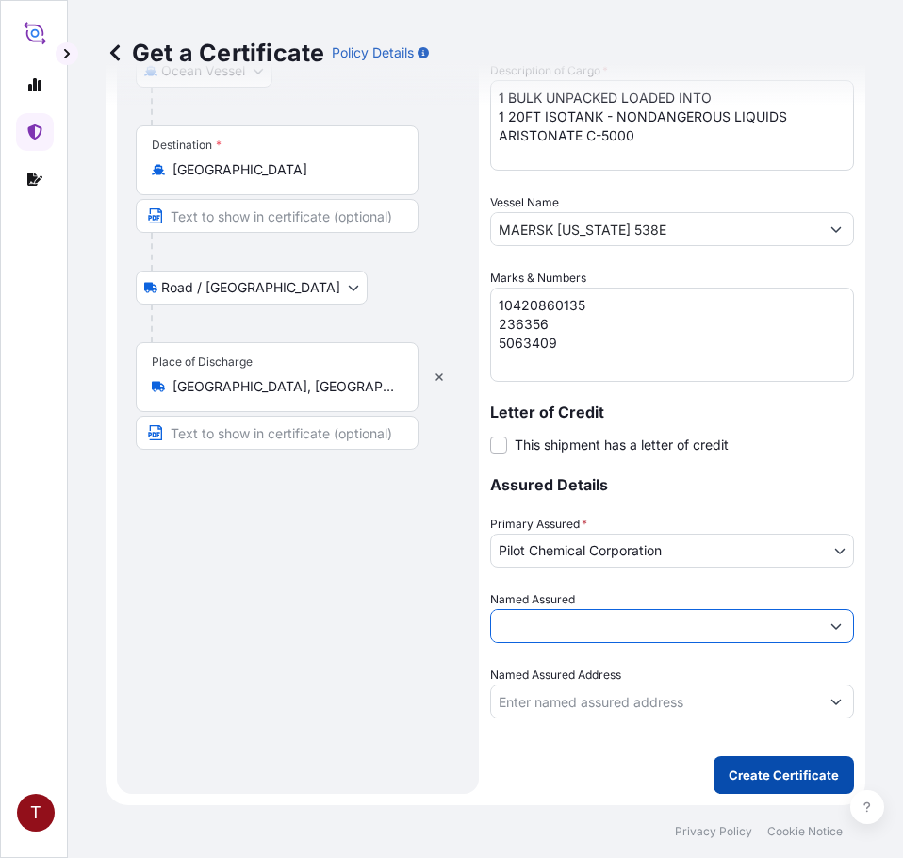
type input "RHENUS LUB GMBH AND CO KG [GEOGRAPHIC_DATA] 45 [GEOGRAPHIC_DATA] , 41179 GERMAN…"
click at [751, 768] on p "Create Certificate" at bounding box center [783, 774] width 110 height 19
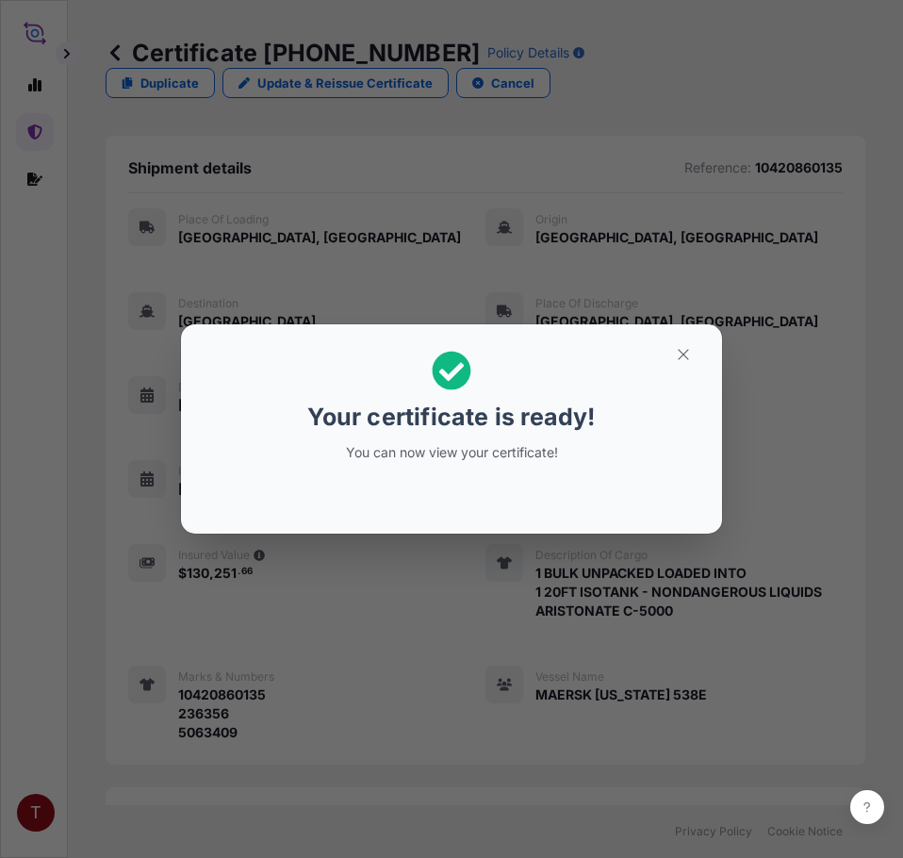
click at [688, 352] on icon "button" at bounding box center [683, 354] width 17 height 17
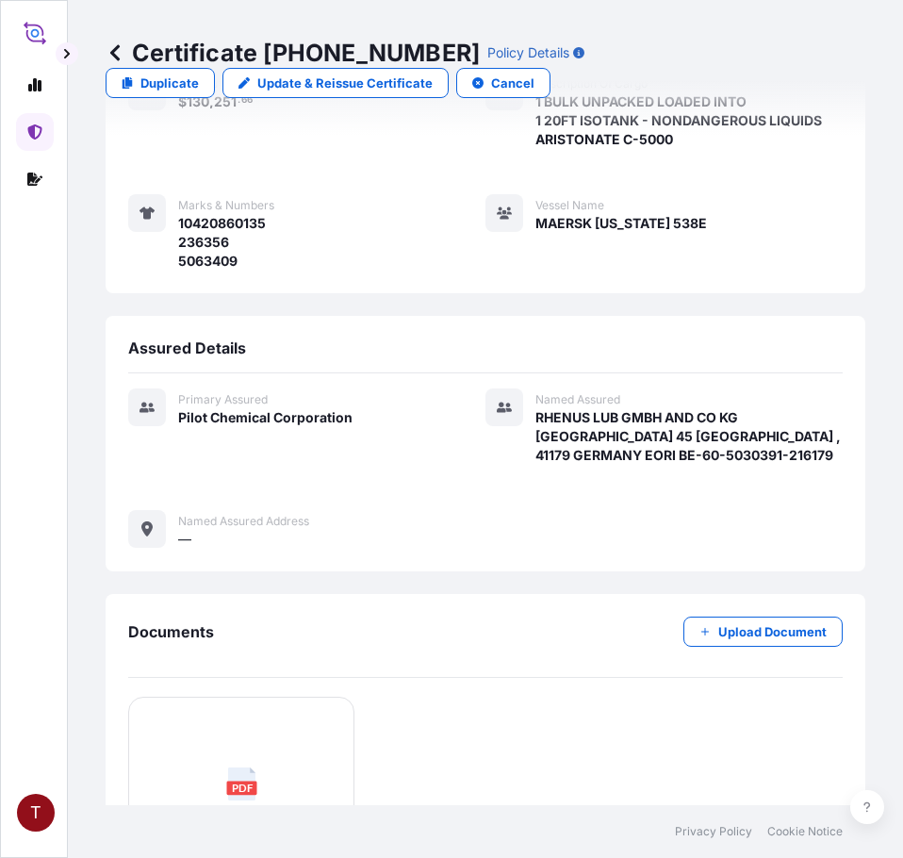
scroll to position [729, 0]
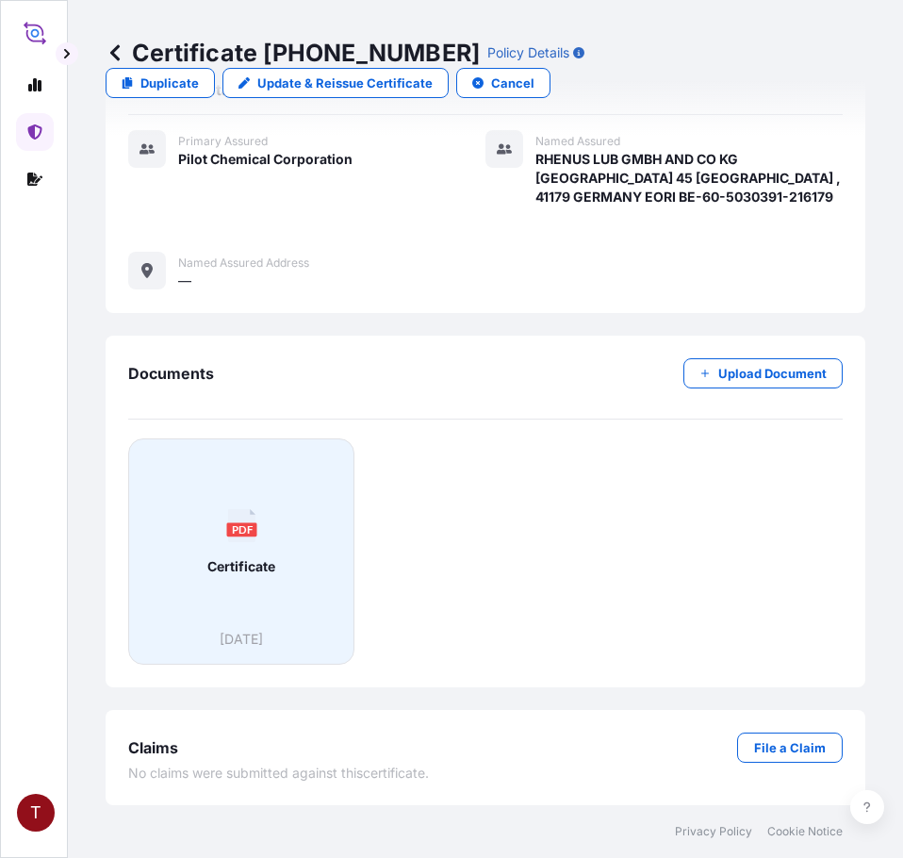
click at [286, 547] on div "PDF Certificate" at bounding box center [241, 541] width 194 height 175
